Goal: Information Seeking & Learning: Learn about a topic

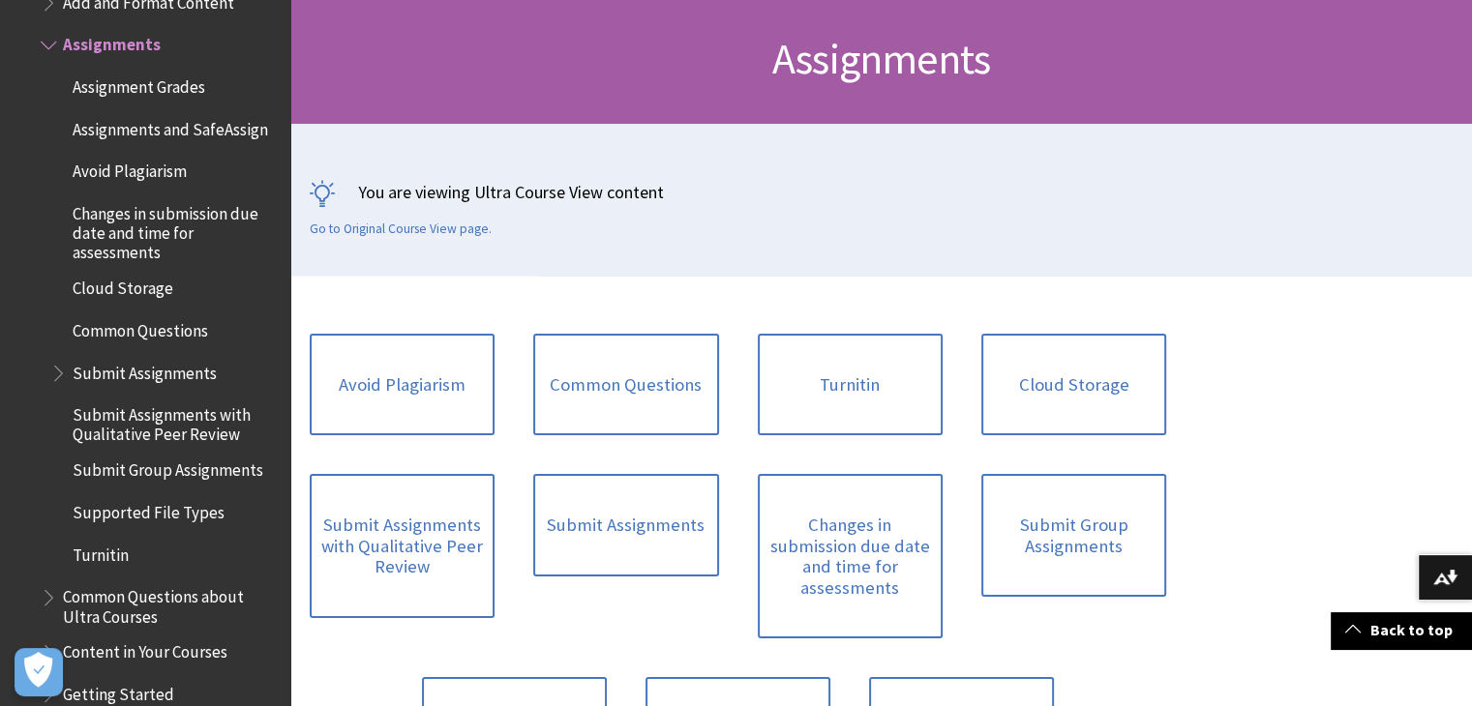
scroll to position [283, 0]
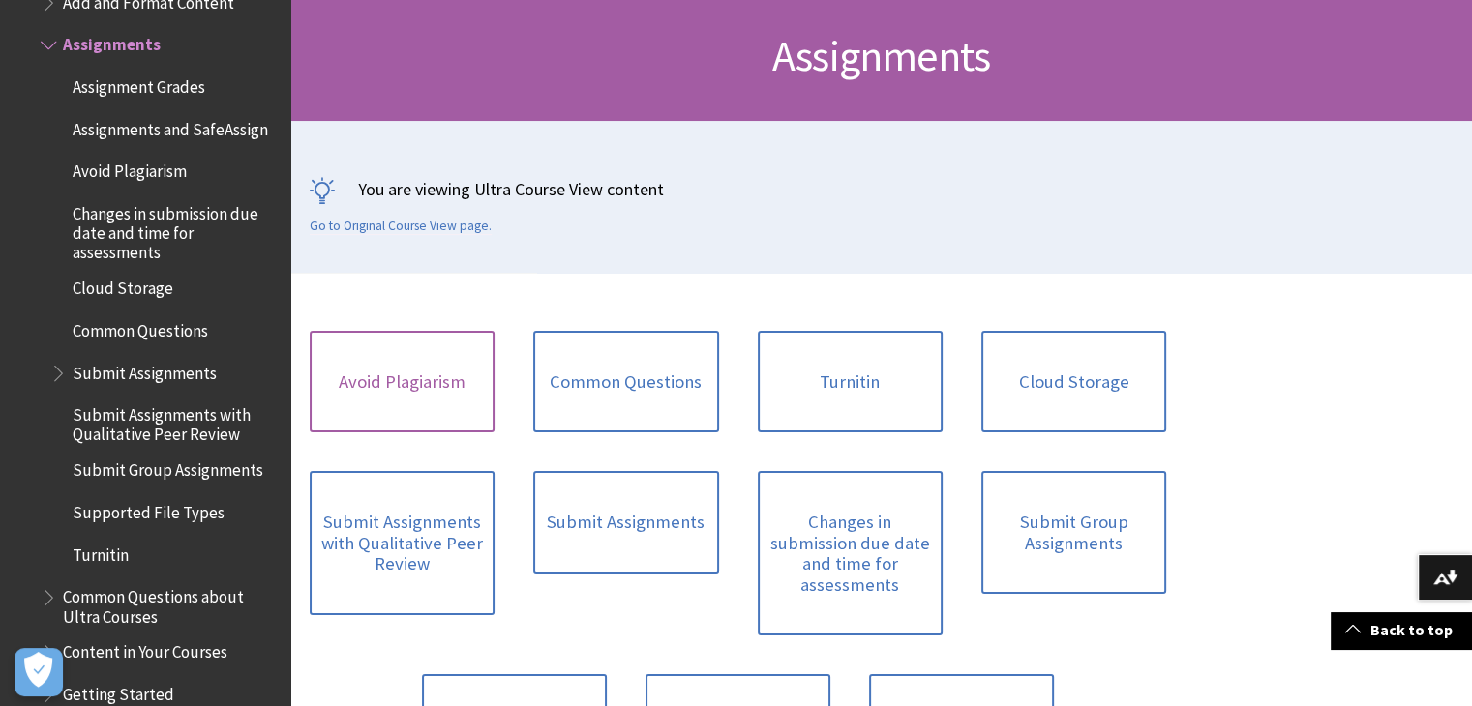
click at [383, 379] on link "Avoid Plagiarism" at bounding box center [402, 382] width 185 height 103
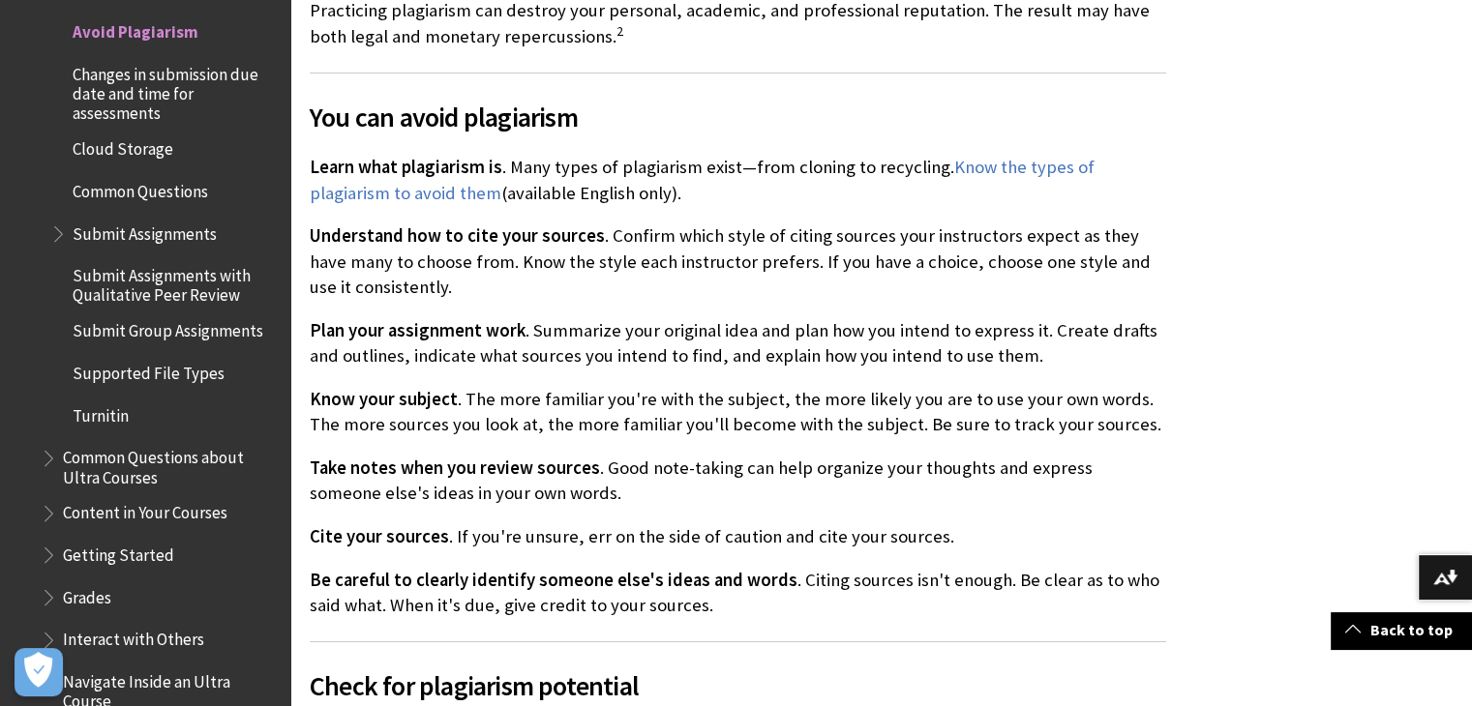
scroll to position [943, 0]
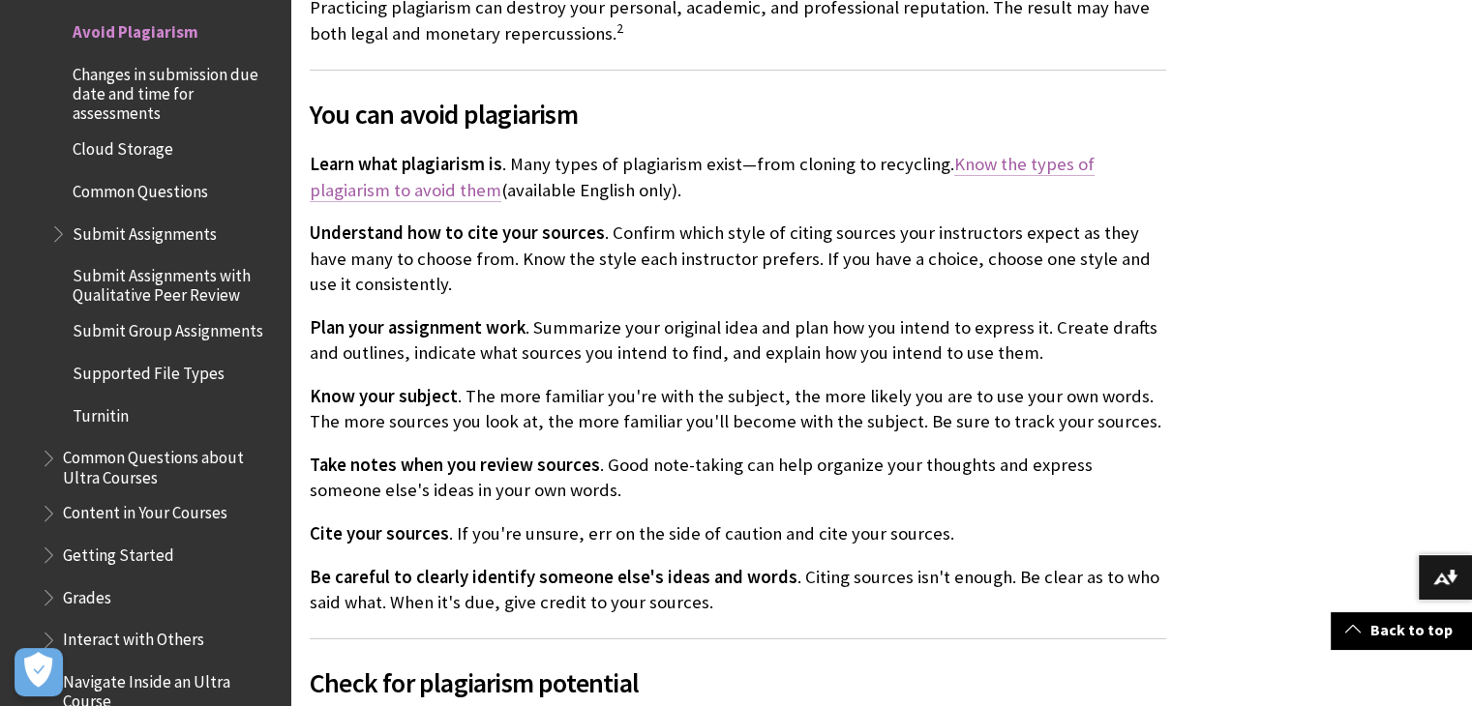
click at [1080, 163] on link "Know the types of plagiarism to avoid them" at bounding box center [702, 177] width 785 height 48
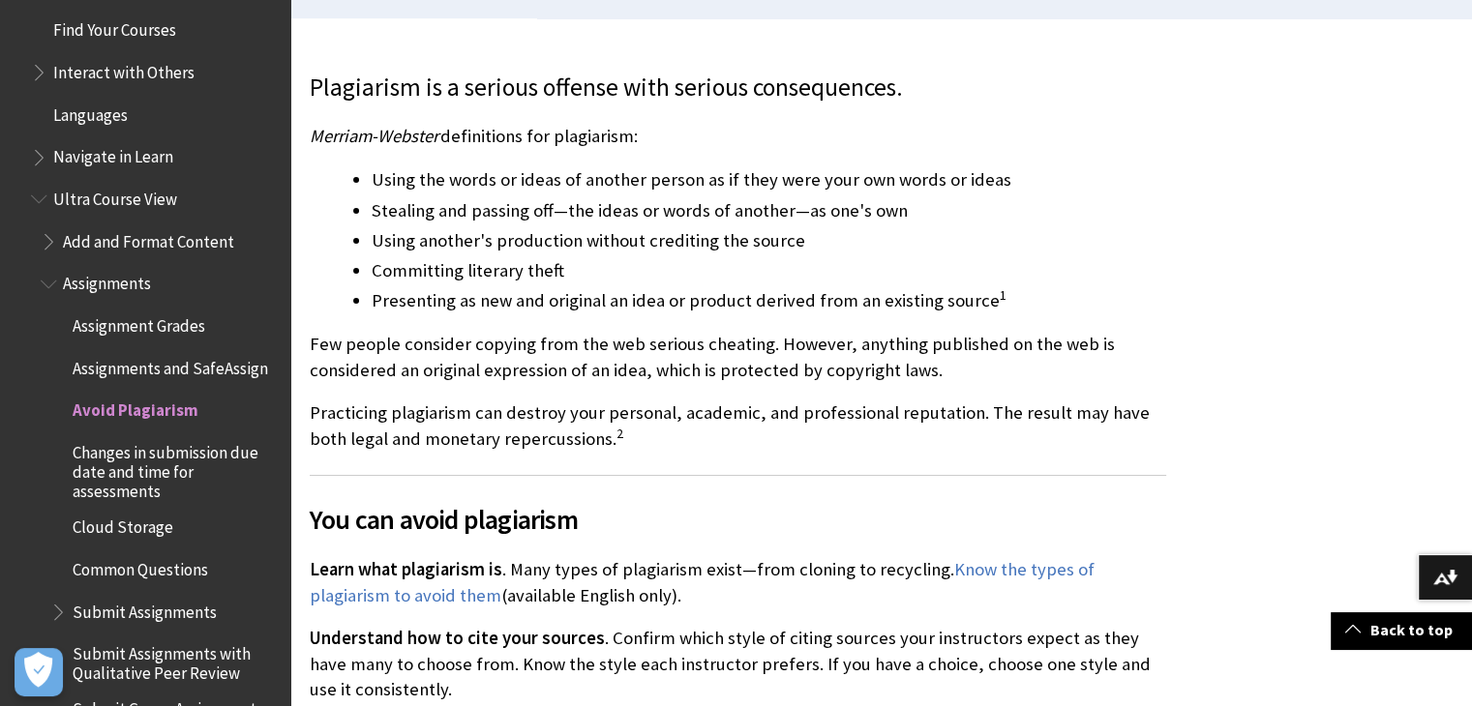
scroll to position [2070, 0]
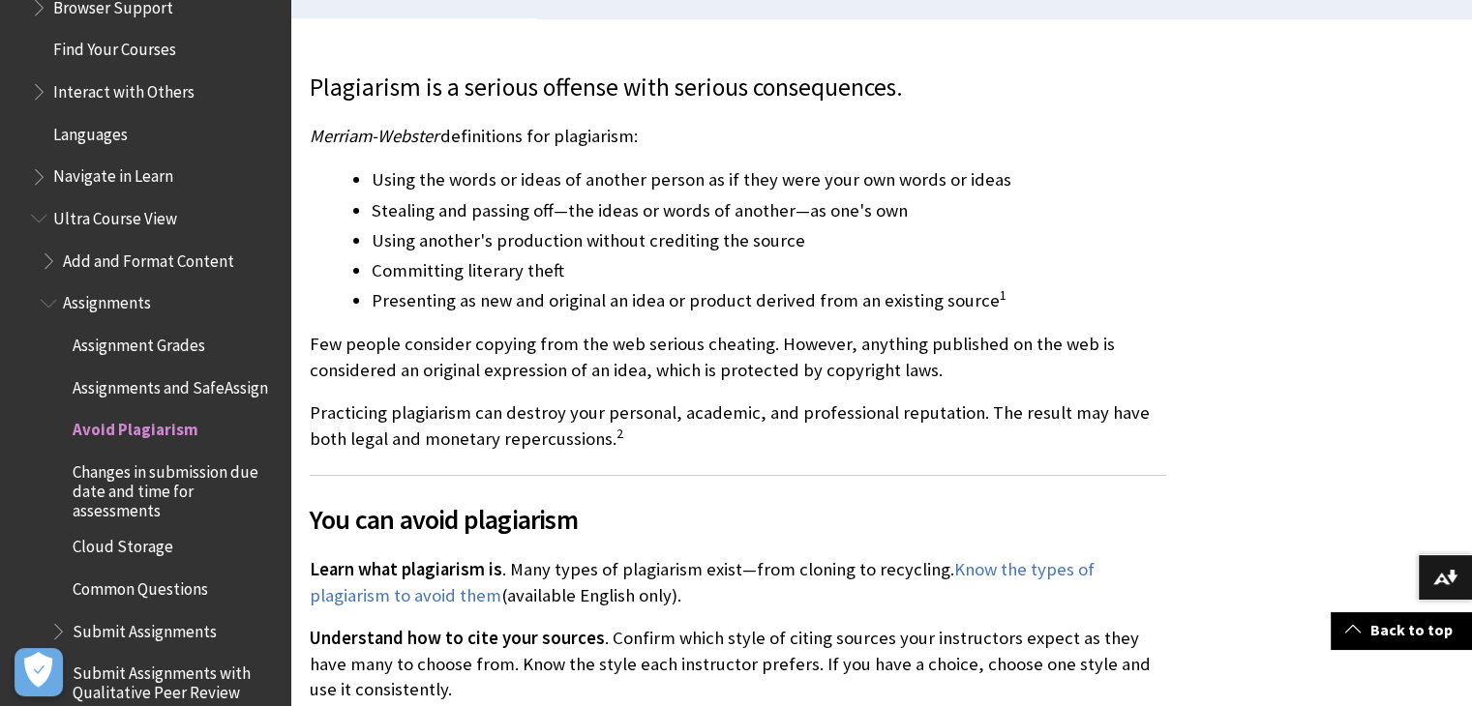
click at [121, 557] on span "Cloud Storage" at bounding box center [123, 544] width 101 height 26
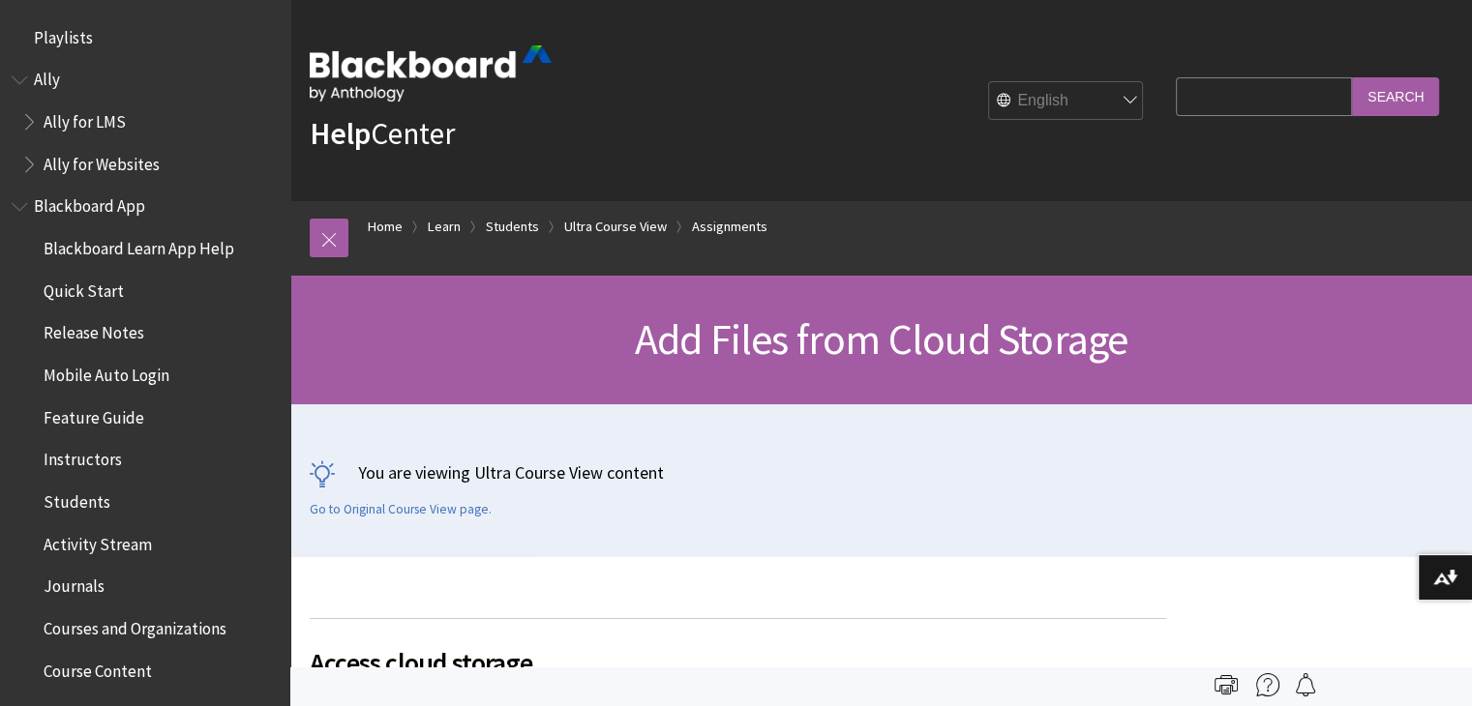
click at [42, 81] on span "Ally" at bounding box center [47, 77] width 26 height 26
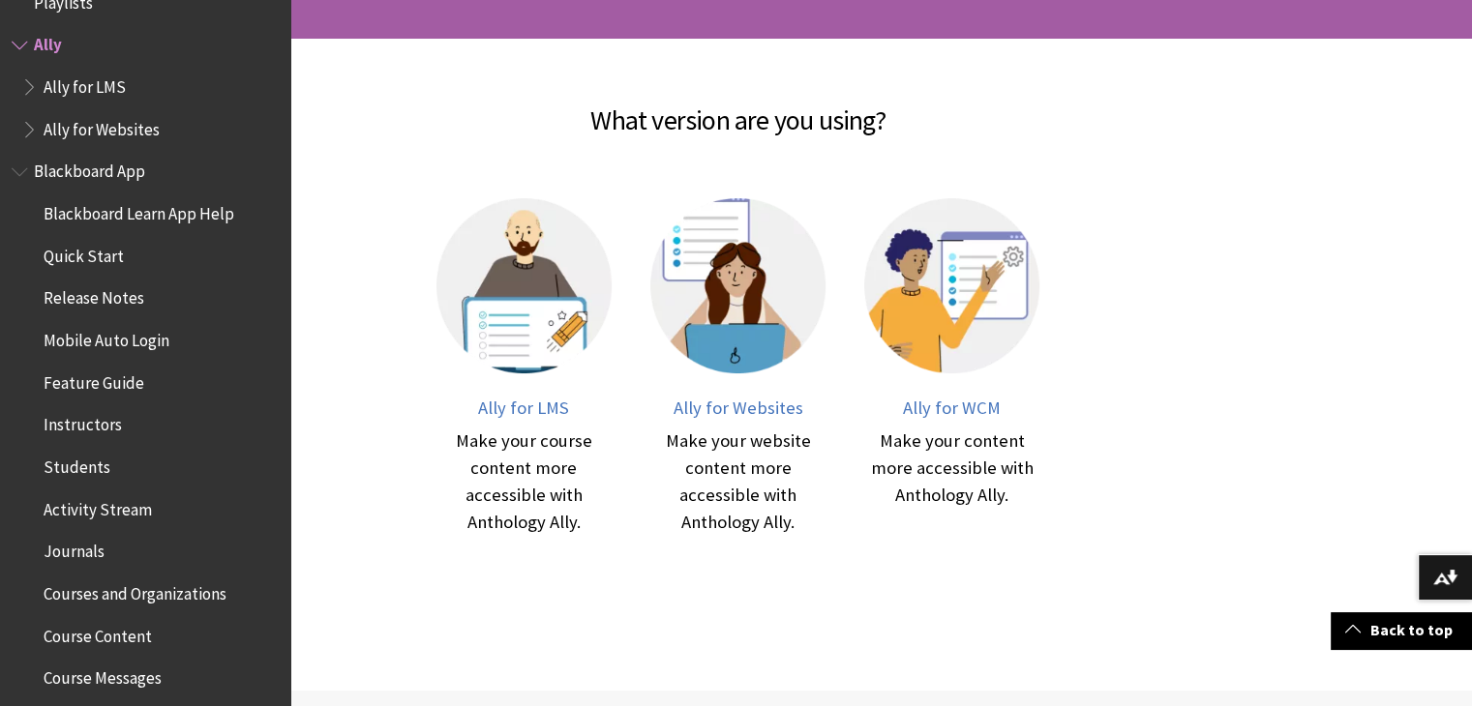
scroll to position [376, 0]
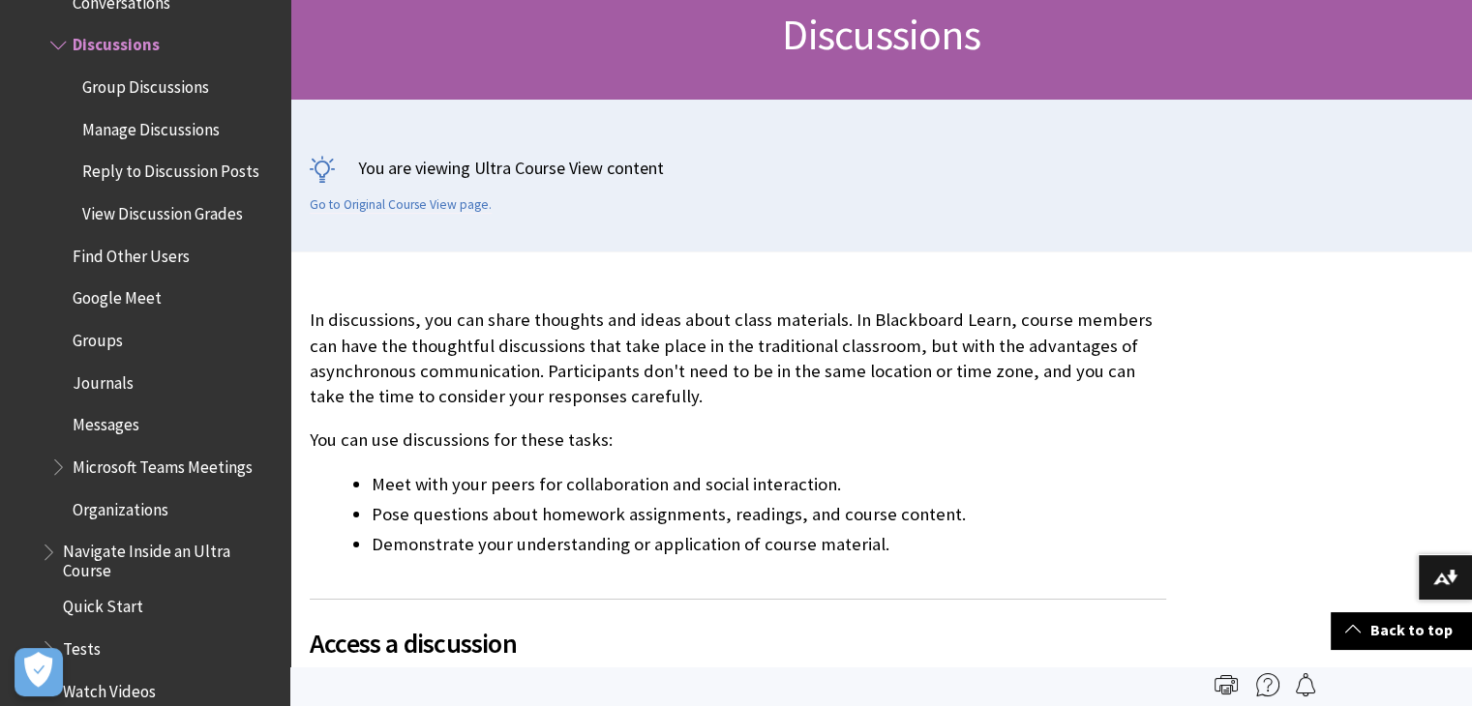
scroll to position [296, 0]
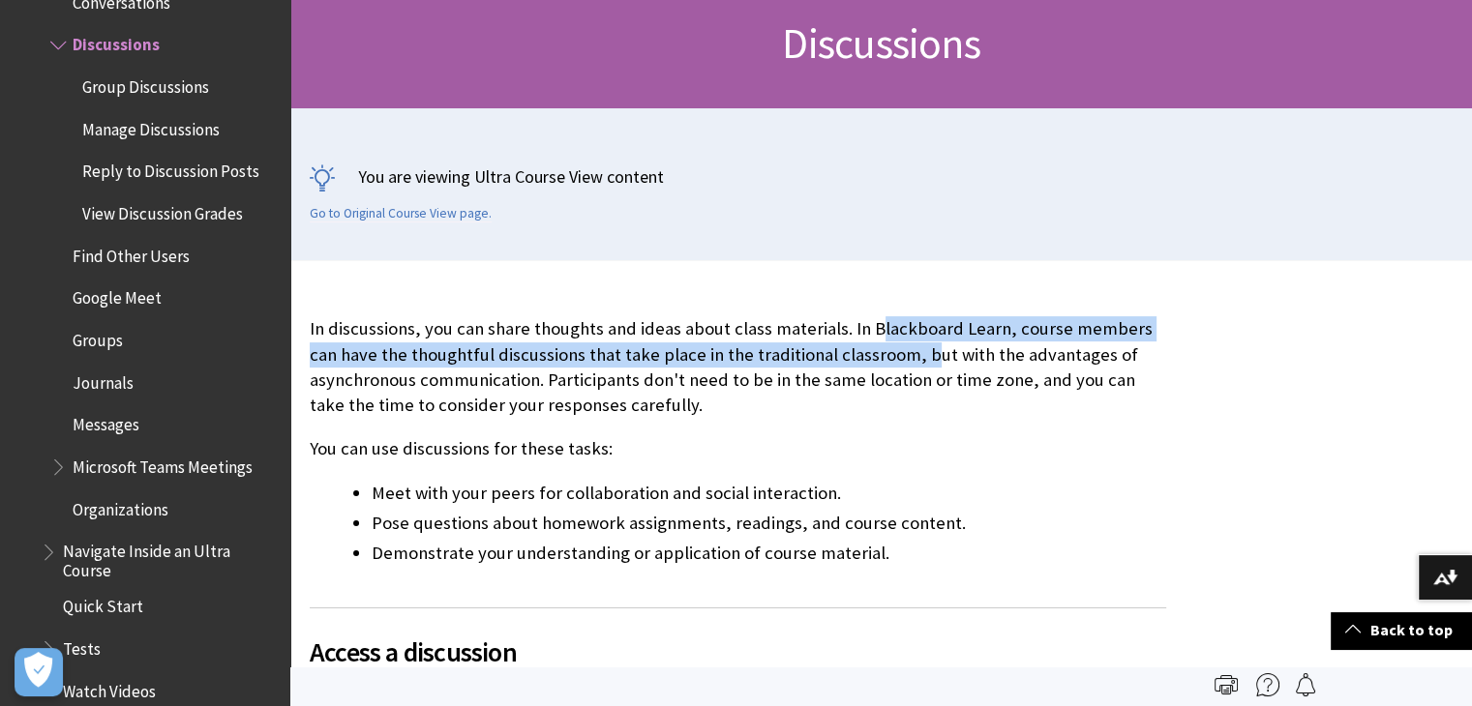
drag, startPoint x: 871, startPoint y: 333, endPoint x: 888, endPoint y: 342, distance: 19.5
click at [888, 342] on p "In discussions, you can share thoughts and ideas about class materials. In Blac…" at bounding box center [738, 367] width 856 height 102
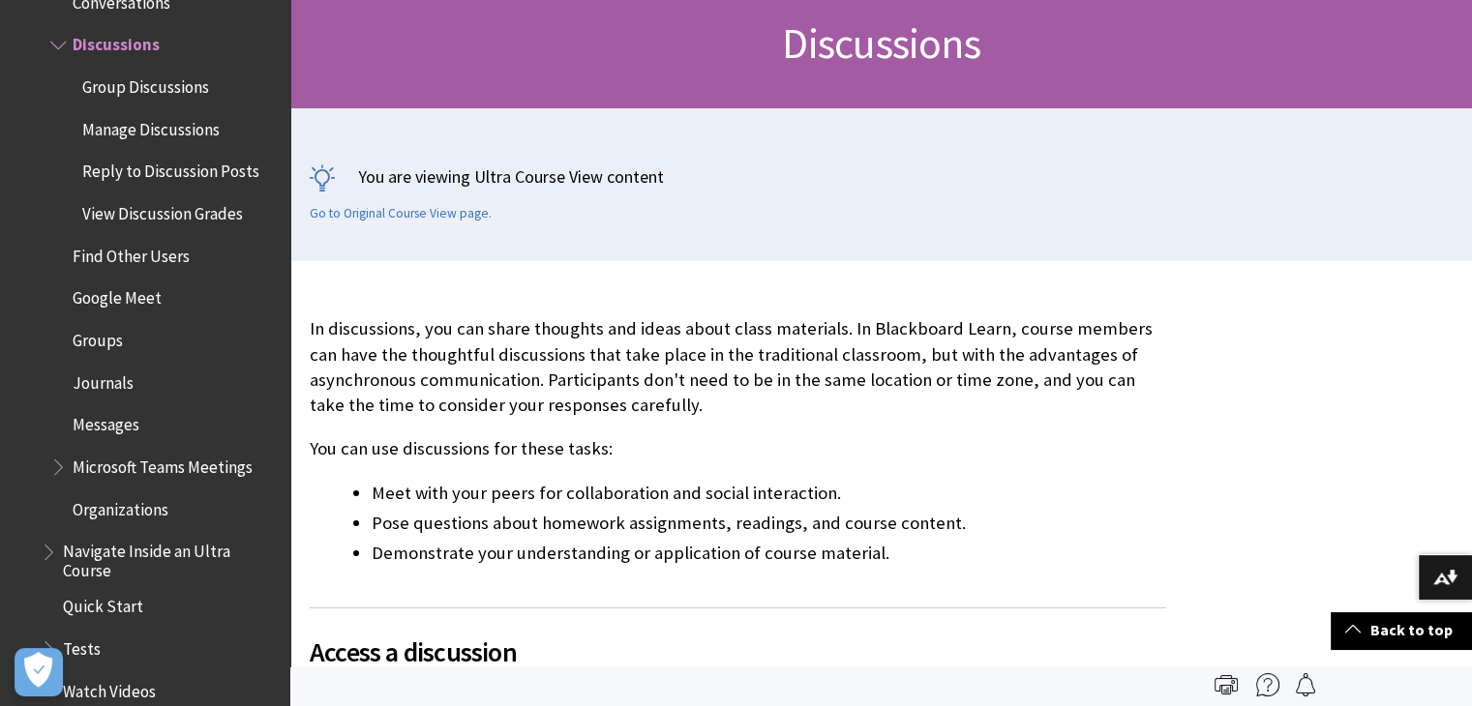
click at [603, 510] on li "Pose questions about homework assignments, readings, and course content." at bounding box center [769, 523] width 794 height 27
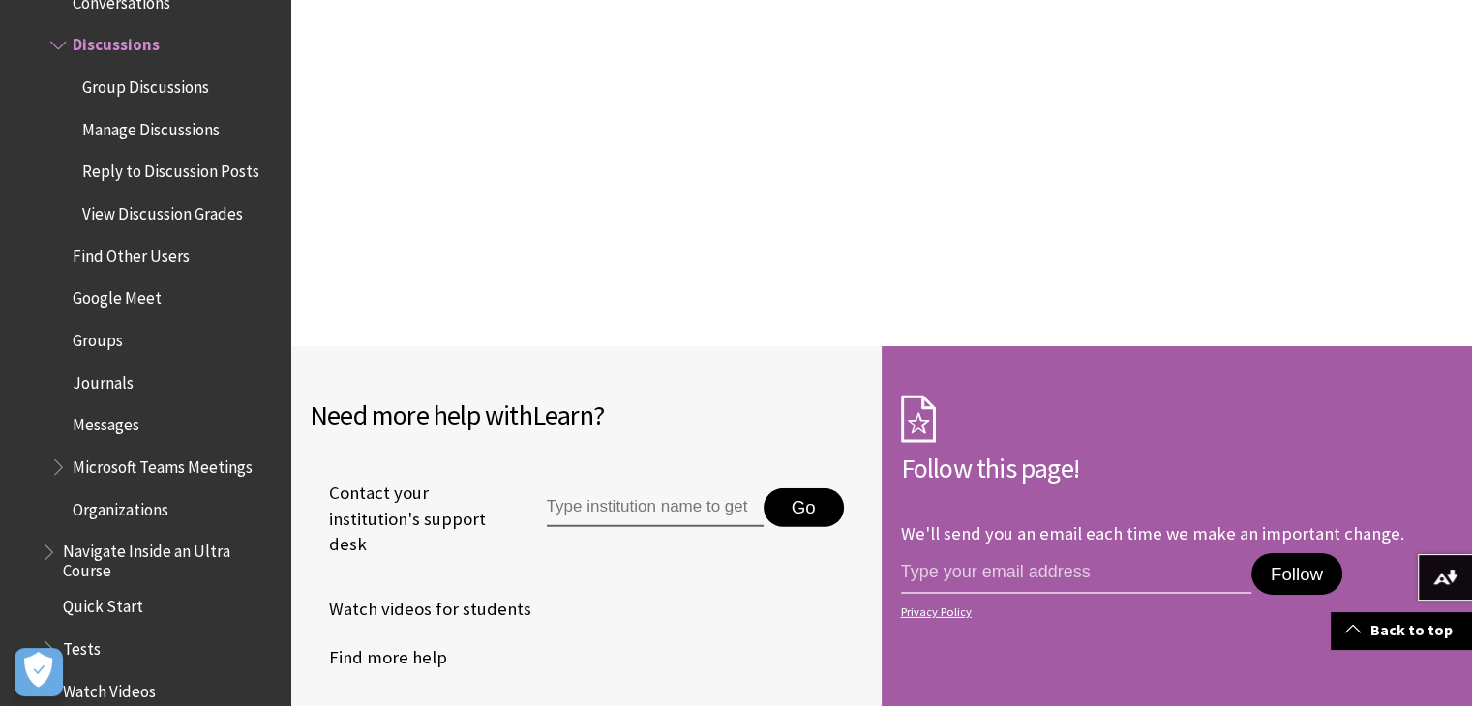
scroll to position [5907, 0]
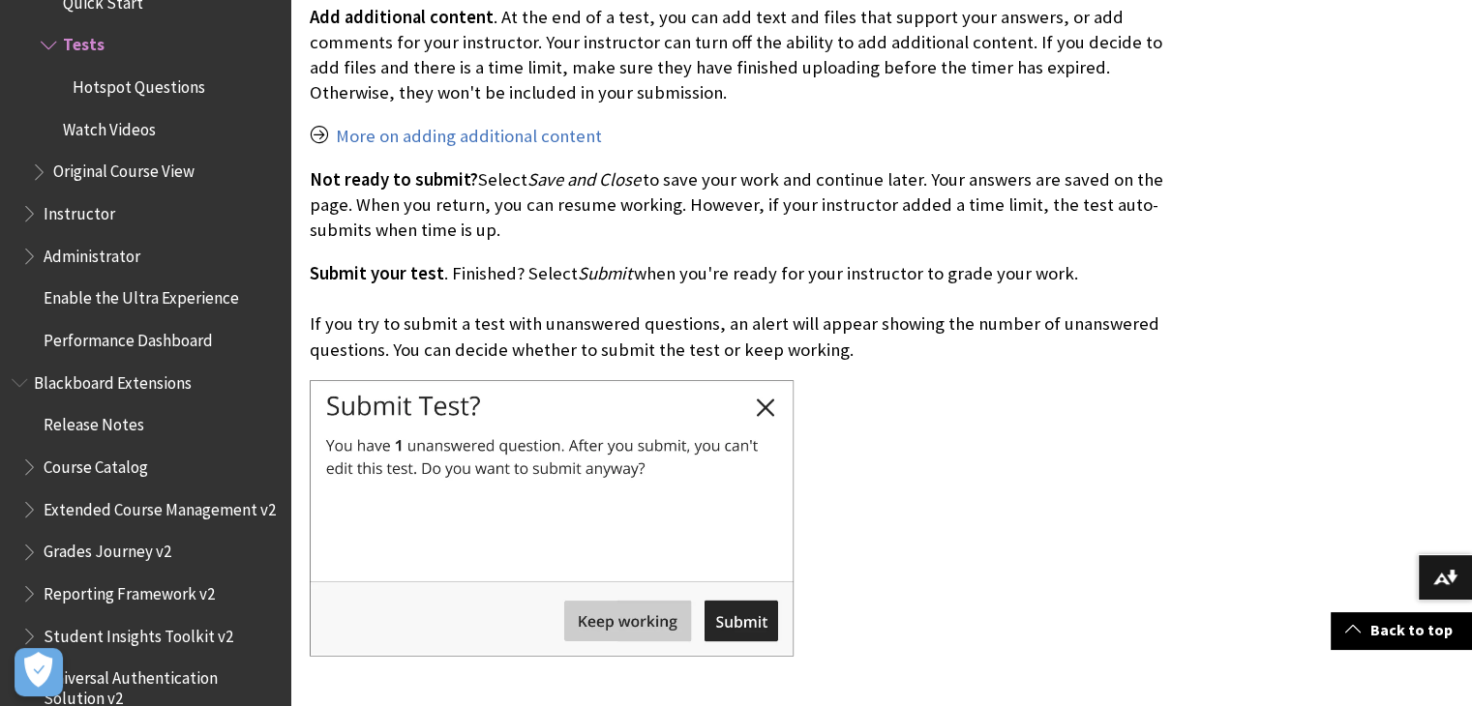
scroll to position [10298, 0]
